Goal: Task Accomplishment & Management: Use online tool/utility

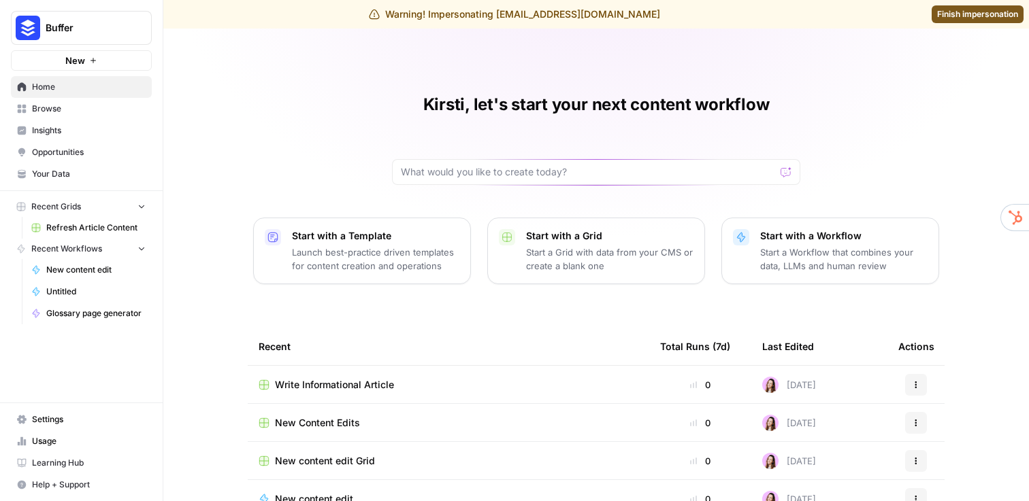
click at [303, 380] on span "Write Informational Article" at bounding box center [334, 385] width 119 height 14
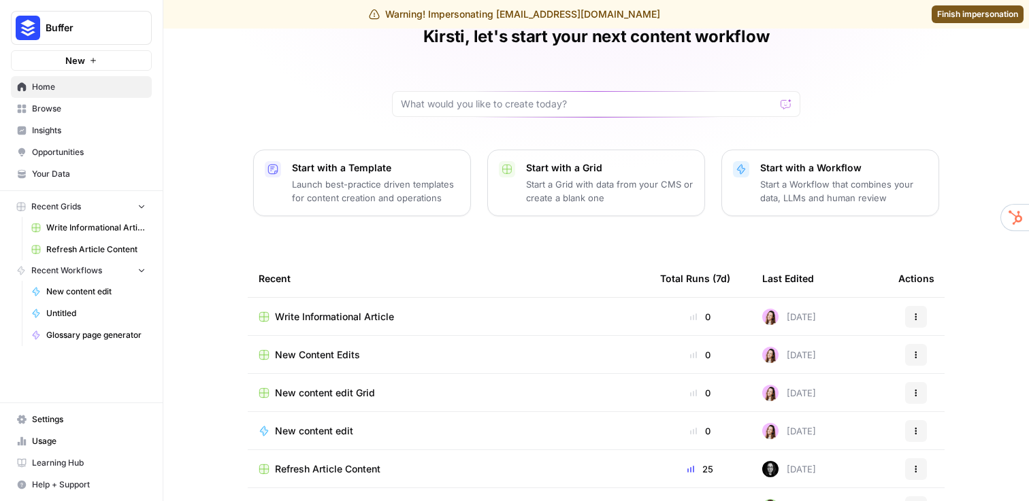
scroll to position [69, 0]
click at [76, 251] on span "Refresh Article Content" at bounding box center [95, 250] width 99 height 12
